Goal: Answer question/provide support

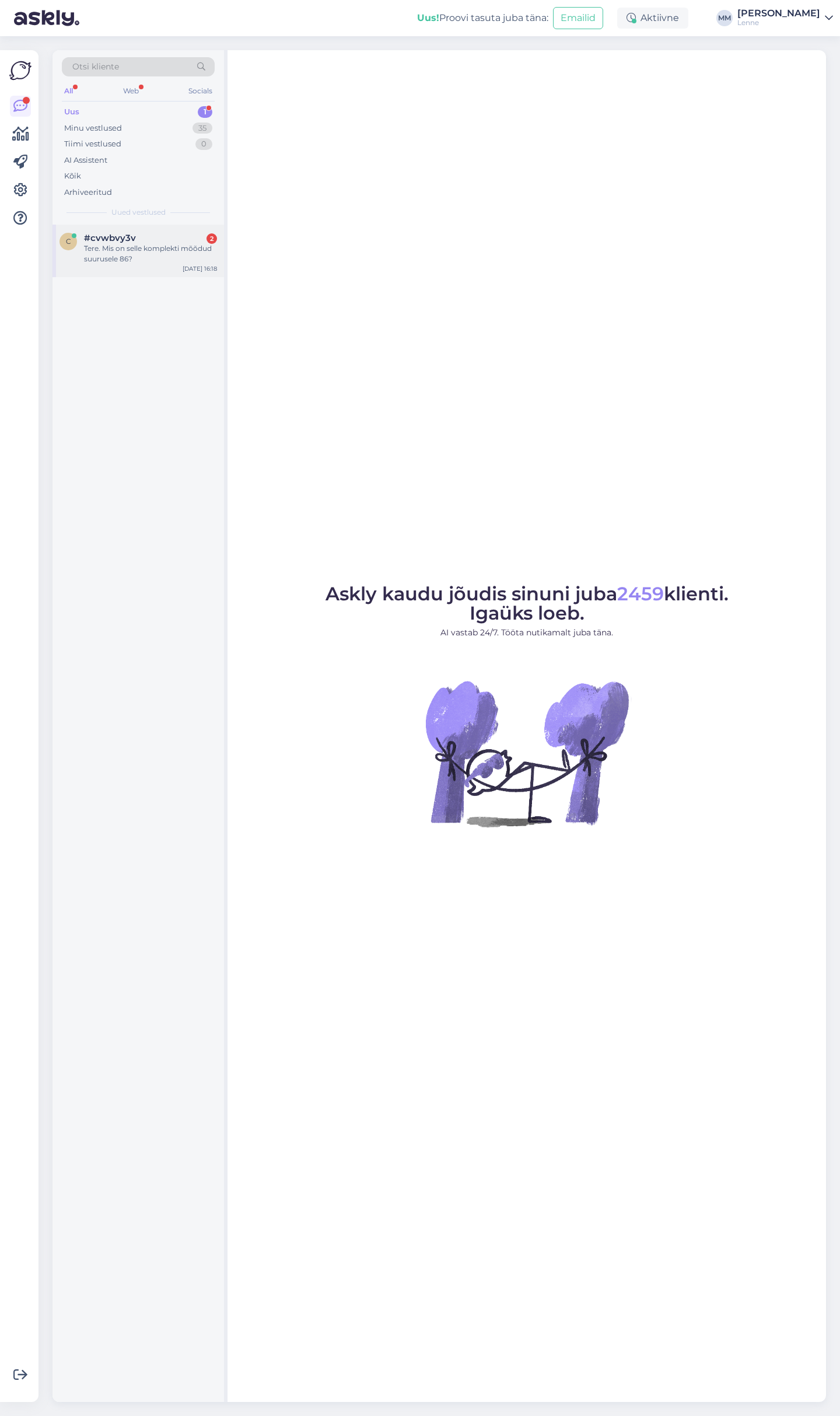
click at [141, 237] on div "#cvwbvy3v 2" at bounding box center [150, 238] width 133 height 10
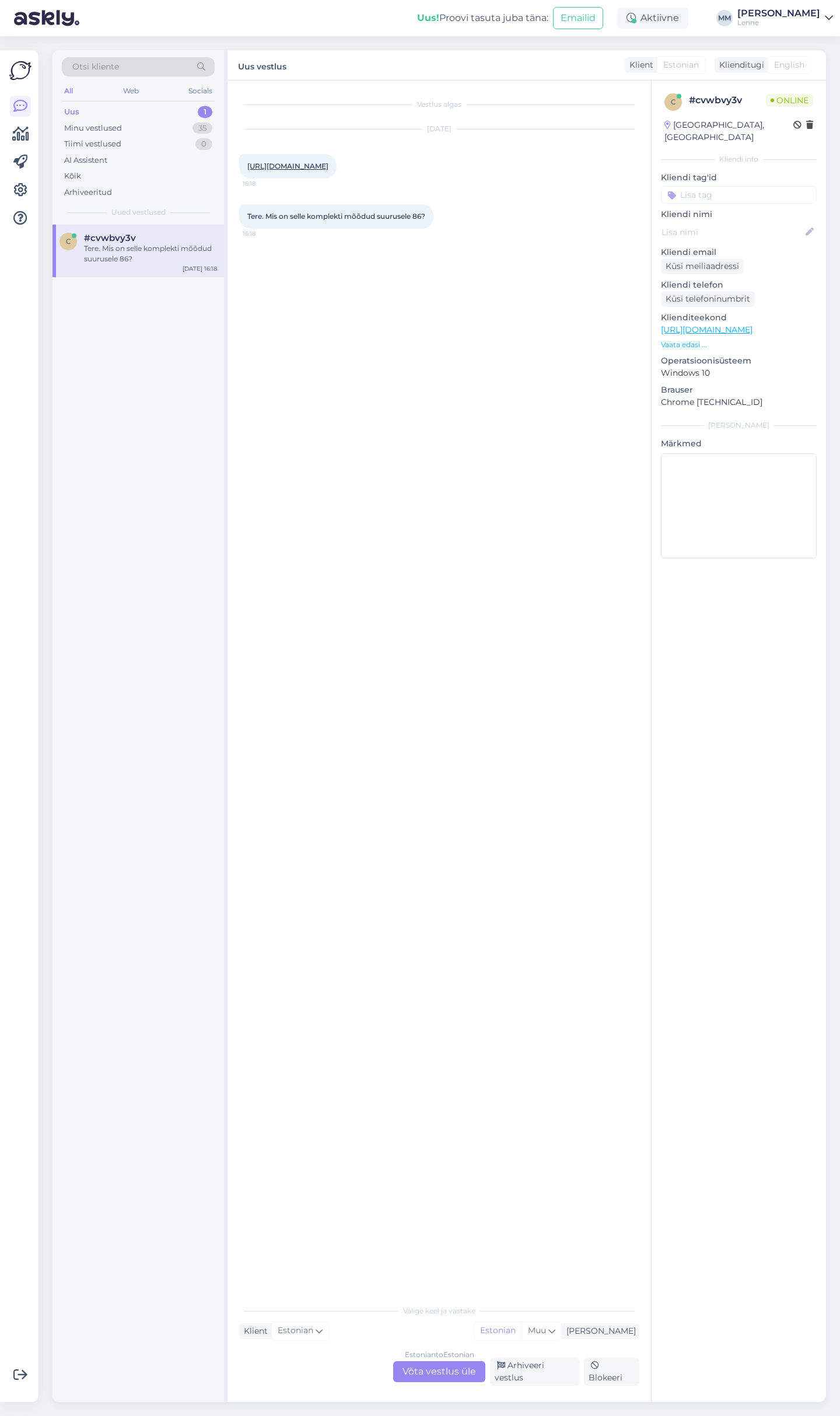
click at [331, 162] on div "[URL][DOMAIN_NAME] 16:18" at bounding box center [288, 166] width 98 height 25
click at [328, 167] on link "[URL][DOMAIN_NAME]" at bounding box center [287, 166] width 81 height 9
click at [752, 324] on link "[URL][DOMAIN_NAME]" at bounding box center [706, 329] width 91 height 10
click at [328, 169] on link "[URL][DOMAIN_NAME]" at bounding box center [287, 166] width 81 height 9
click at [444, 1373] on div "Estonian to Estonian Võta vestlus üle" at bounding box center [438, 1371] width 92 height 21
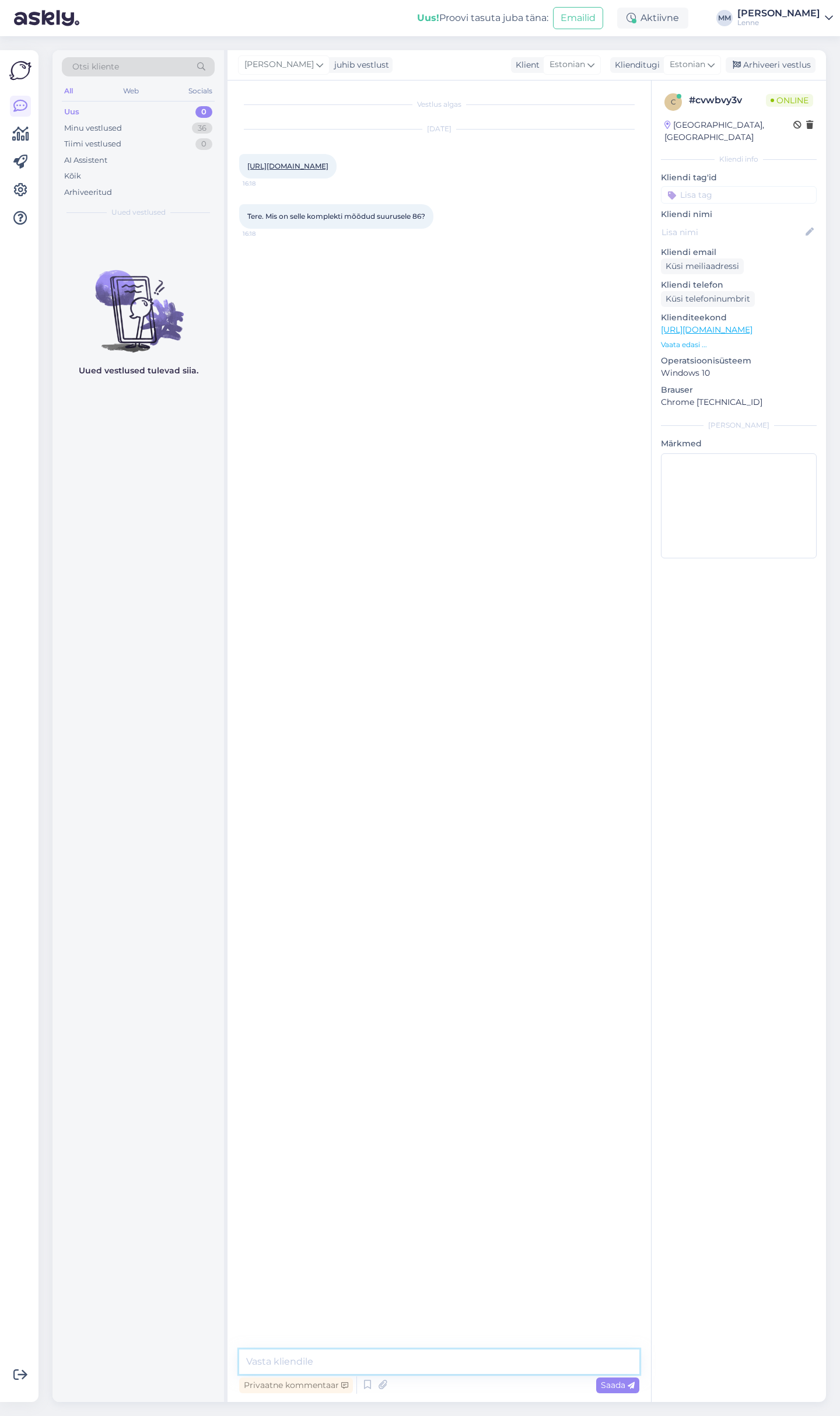
click at [427, 1360] on textarea at bounding box center [439, 1362] width 400 height 25
type textarea "Tere, toote mõõdud on järgmised."
drag, startPoint x: 270, startPoint y: 1363, endPoint x: 231, endPoint y: 1362, distance: 39.0
click at [239, 1362] on textarea "Toote pikkus seljaosast: 38 cm" at bounding box center [439, 1362] width 400 height 25
click at [406, 1365] on textarea "Jope pikkus seljaosast: 38 cm" at bounding box center [439, 1362] width 400 height 25
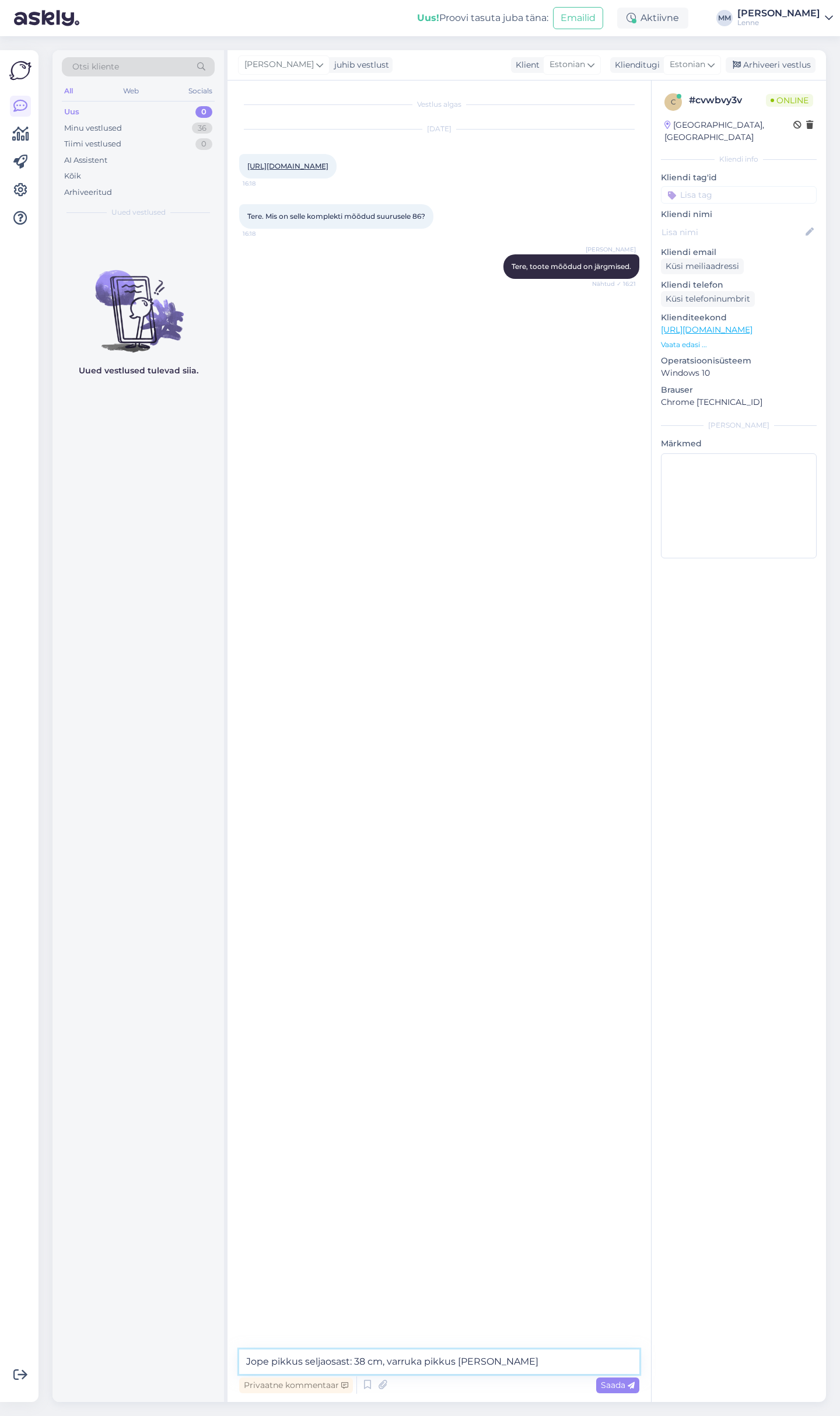
click at [362, 1358] on textarea "Jope pikkus seljaosast: 38 cm, varruka pikkus [PERSON_NAME]" at bounding box center [439, 1362] width 400 height 25
click at [530, 1358] on textarea "Jope pikkus seljaosast: 39 cm, varruka pikkus [PERSON_NAME]" at bounding box center [439, 1362] width 400 height 25
drag, startPoint x: 364, startPoint y: 1358, endPoint x: 355, endPoint y: 1358, distance: 9.0
click at [355, 1358] on textarea "Jope pikkus seljaosast: 39 cm, varruka pikkus [PERSON_NAME] 43 cm," at bounding box center [439, 1362] width 400 height 25
click at [560, 1364] on textarea "Jope pikkus seljaosast: 45,5 cm, varruka pikkus [PERSON_NAME] 43 cm," at bounding box center [439, 1362] width 400 height 25
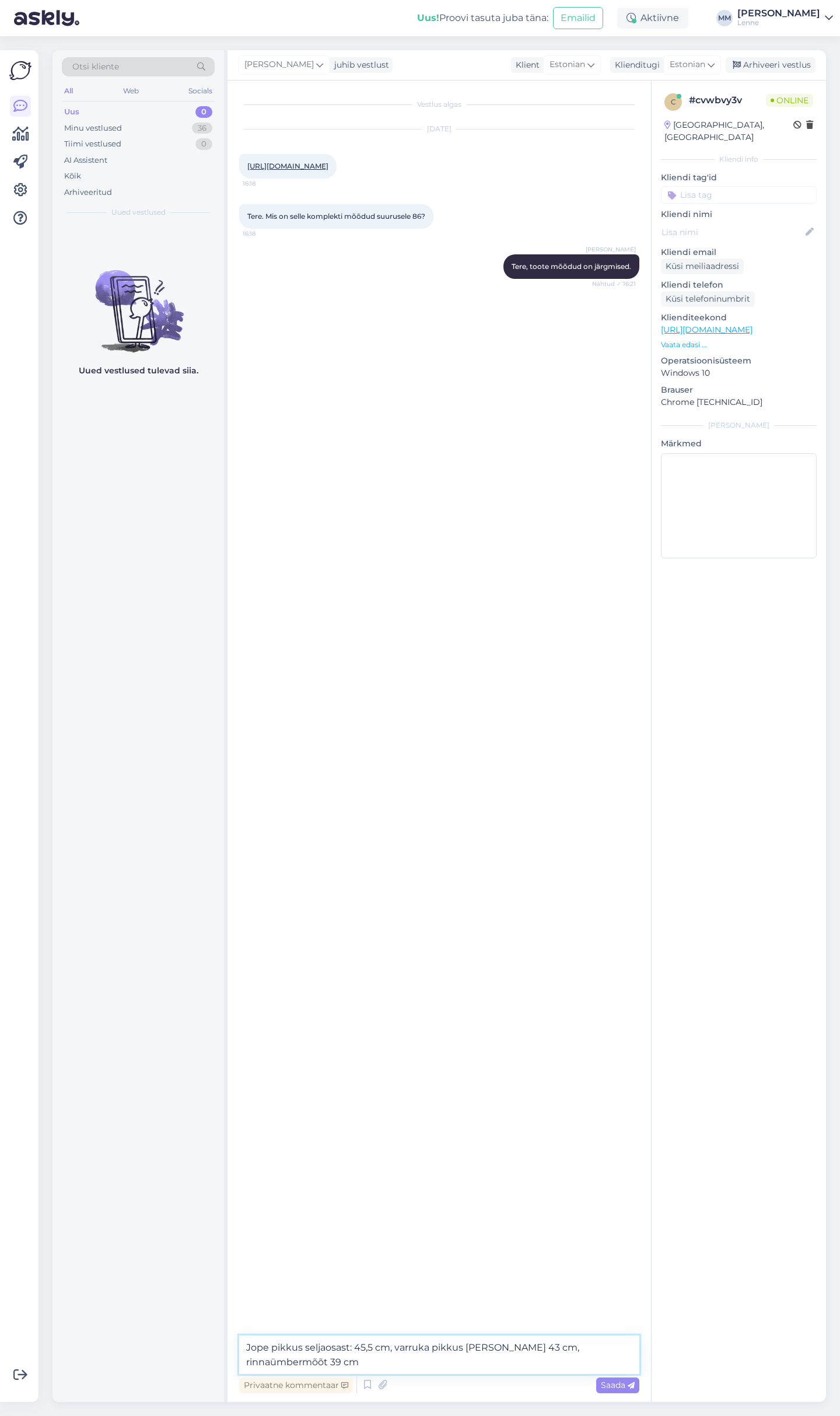
drag, startPoint x: 258, startPoint y: 1345, endPoint x: 238, endPoint y: 1345, distance: 20.0
click at [239, 1345] on textarea "Jope pikkus seljaosast: 45,5 cm, varruka pikkus [PERSON_NAME] 43 cm, rinnaümber…" at bounding box center [439, 1354] width 400 height 38
drag, startPoint x: 272, startPoint y: 1347, endPoint x: 235, endPoint y: 1347, distance: 37.0
click at [239, 1347] on textarea "Toote pikkus seljaosast: 45,5 cm, varruka pikkus [PERSON_NAME] 43 cm, rinnaümbe…" at bounding box center [439, 1354] width 400 height 38
click at [291, 1371] on textarea "Jope pikkus seljaosast: 45,5 cm, varruka pikkus [PERSON_NAME] 43 cm, rinnaümber…" at bounding box center [439, 1354] width 400 height 38
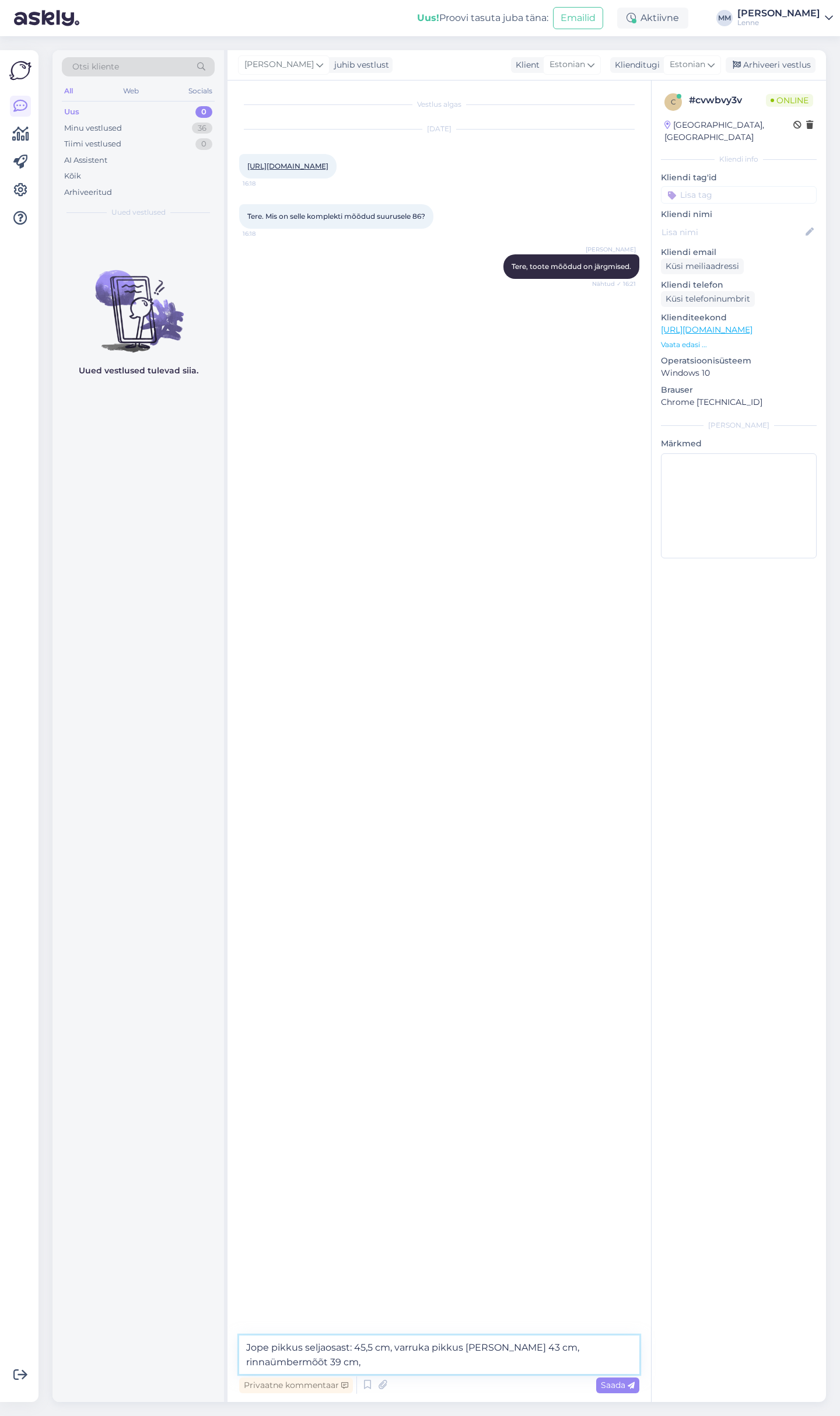
click at [397, 1364] on textarea "Jope pikkus seljaosast: 45,5 cm, varruka pikkus [PERSON_NAME] 43 cm, rinnaümber…" at bounding box center [439, 1354] width 400 height 38
click at [438, 1362] on textarea "Jope pikkus seljaosast: 45,5 cm, varruka pikkus [PERSON_NAME] 43 cm, rinnaümber…" at bounding box center [439, 1354] width 400 height 38
type textarea "Jope pikkus seljaosast: 45,5 cm, varruka pikkus [PERSON_NAME] 43 cm, rinnaümber…"
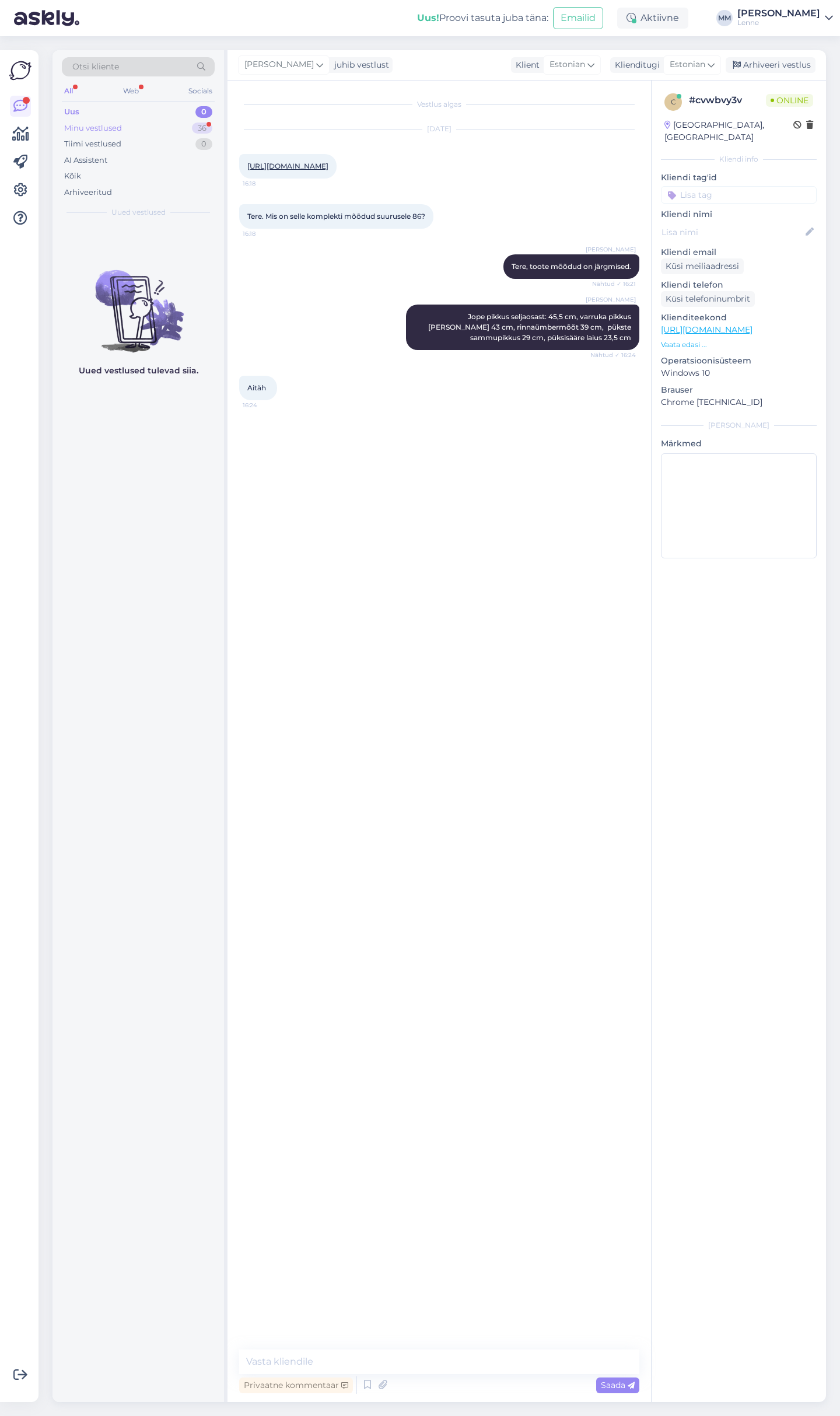
click at [167, 122] on div "Minu vestlused 36" at bounding box center [138, 128] width 153 height 16
